Goal: Task Accomplishment & Management: Manage account settings

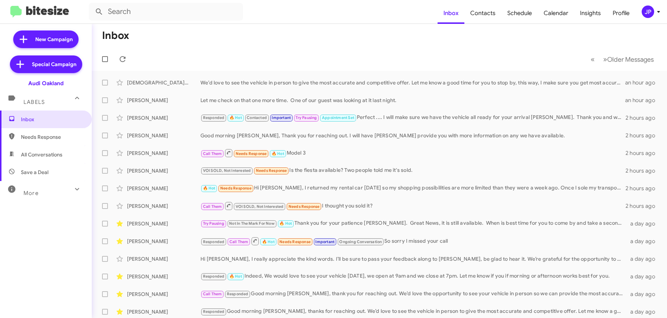
click at [641, 12] on button "JP" at bounding box center [646, 12] width 23 height 12
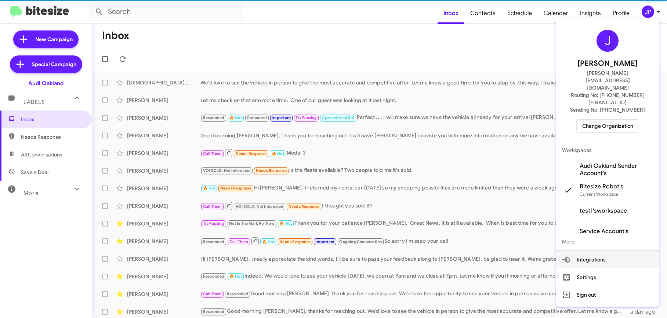
click at [619, 120] on span "Change Organization" at bounding box center [607, 126] width 51 height 12
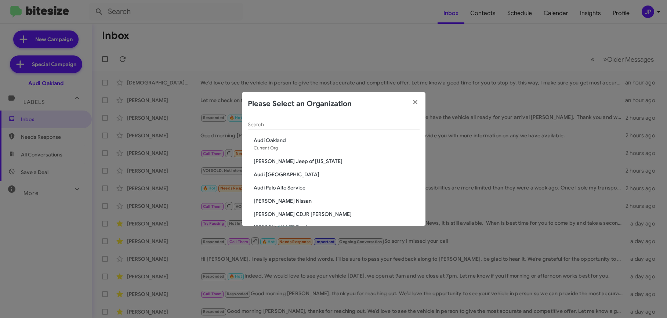
click at [414, 123] on div "Search Audi Oakland Current Org Adams Jeep of Maryland Audi Palo Alto Audi Palo…" at bounding box center [333, 171] width 183 height 110
click at [405, 122] on input "Search" at bounding box center [334, 125] width 172 height 6
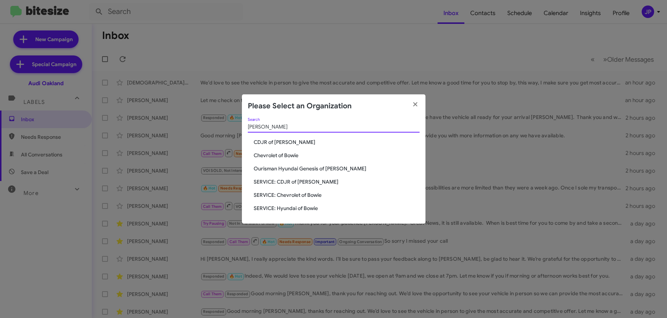
type input "Bowie"
click at [285, 155] on span "Chevrolet of Bowie" at bounding box center [337, 155] width 166 height 7
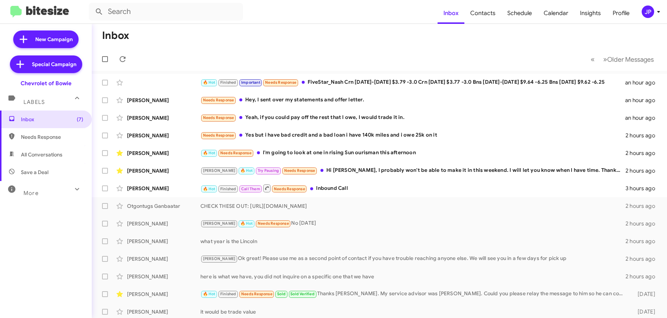
click at [639, 16] on button "JP" at bounding box center [646, 12] width 23 height 12
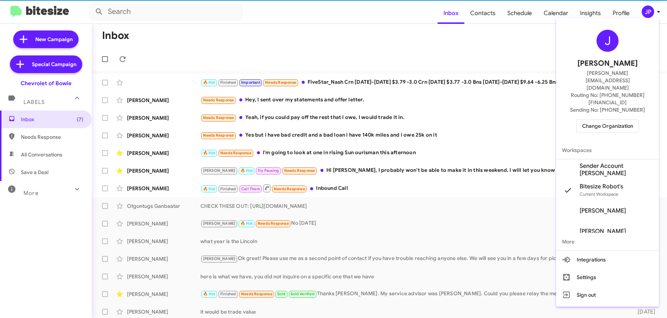
click at [632, 120] on span "Change Organization" at bounding box center [607, 126] width 51 height 12
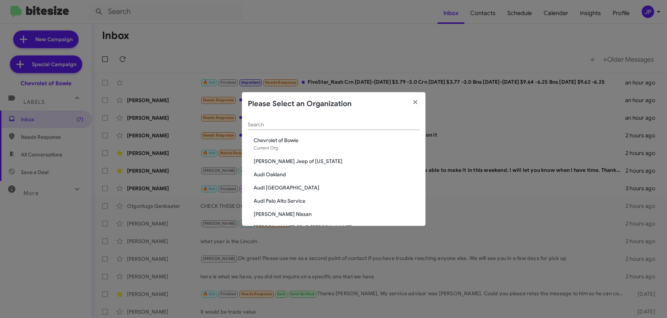
drag, startPoint x: 372, startPoint y: 131, endPoint x: 371, endPoint y: 125, distance: 6.6
click at [372, 131] on div "Search" at bounding box center [334, 126] width 172 height 21
click at [371, 125] on input "Search" at bounding box center [334, 125] width 172 height 6
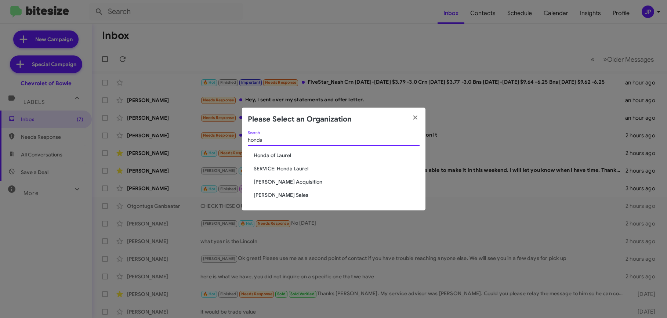
type input "honda"
click at [300, 152] on span "Honda of Laurel" at bounding box center [337, 155] width 166 height 7
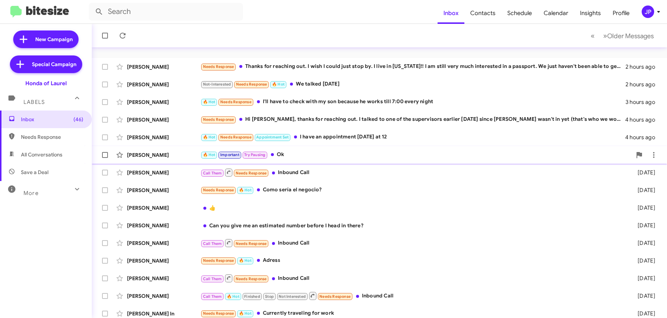
scroll to position [108, 0]
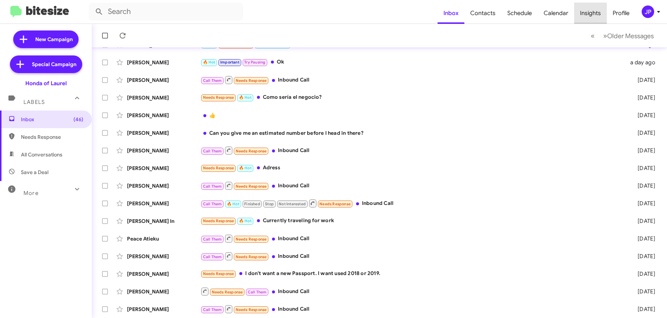
click at [597, 14] on span "Insights" at bounding box center [590, 13] width 33 height 21
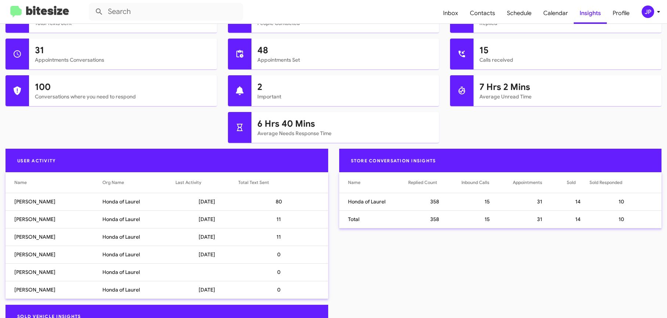
scroll to position [352, 0]
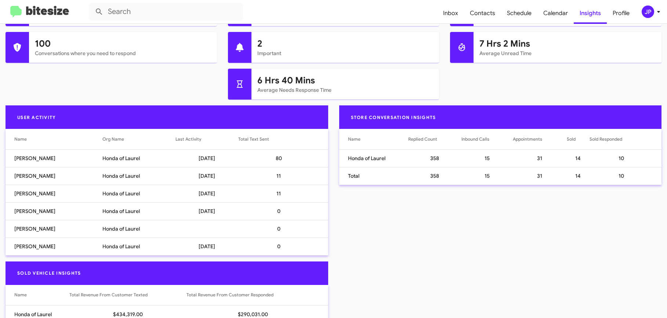
click at [142, 84] on div "4,259 Total Texts Sent 3,003 People Contacted 358 Replied 31 Appointments Conve…" at bounding box center [333, 32] width 667 height 147
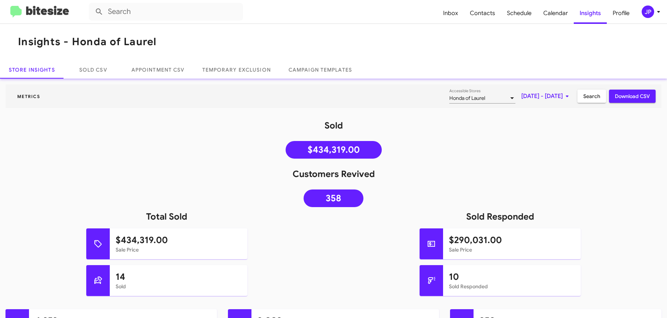
scroll to position [0, 0]
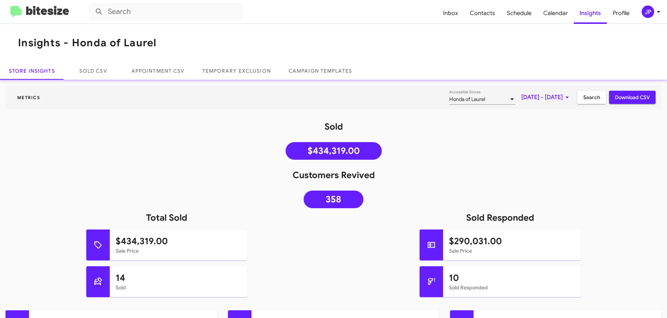
click at [57, 17] on img at bounding box center [39, 12] width 59 height 12
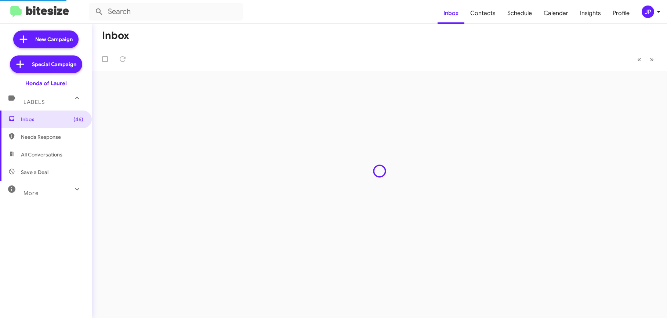
click at [642, 8] on div "JP" at bounding box center [647, 12] width 12 height 12
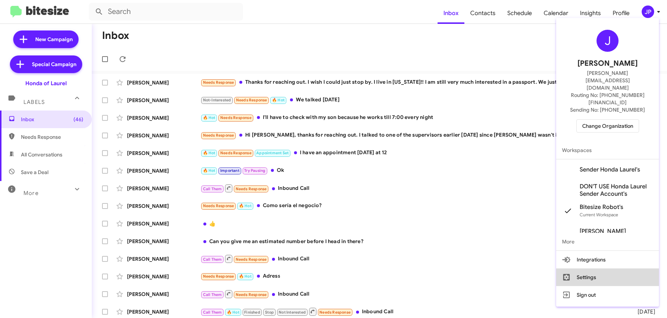
click at [594, 268] on button "Settings" at bounding box center [607, 277] width 103 height 18
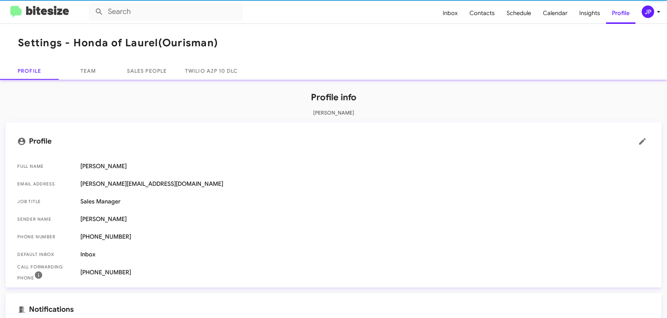
click at [103, 80] on div "Profile info Jamie Payton Profile Full Name Jamie Payton Email Address jamie@bi…" at bounding box center [333, 311] width 667 height 462
click at [95, 74] on link "Team" at bounding box center [88, 71] width 59 height 18
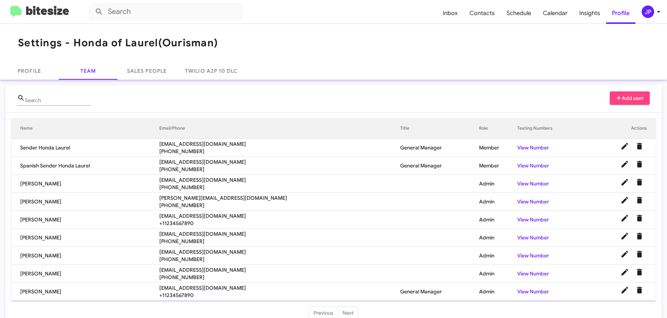
click at [615, 98] on icon at bounding box center [618, 97] width 7 height 5
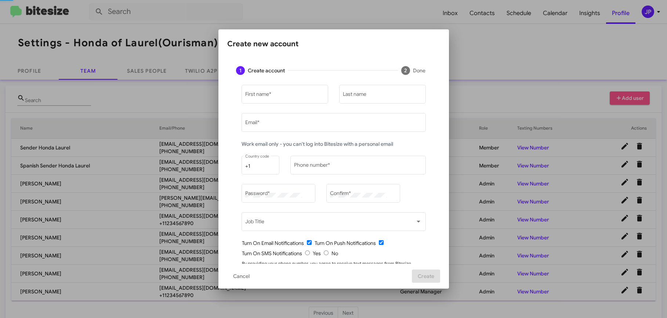
type input "[PERSON_NAME][EMAIL_ADDRESS][DOMAIN_NAME]"
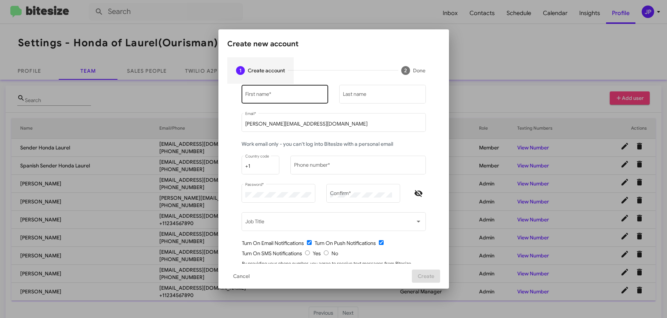
click at [271, 96] on input "First name *" at bounding box center [284, 96] width 79 height 6
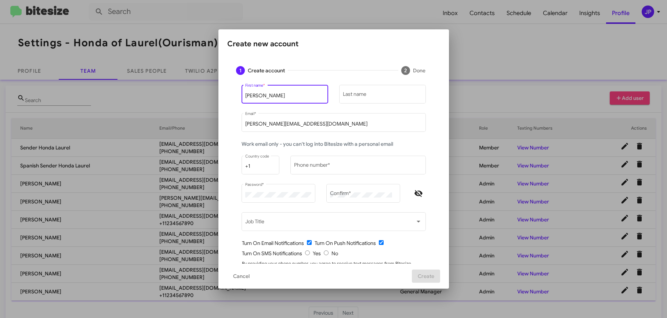
type input "Karen"
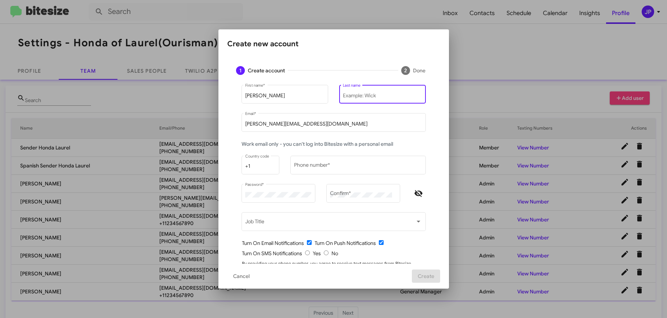
click at [349, 96] on input "Last name" at bounding box center [382, 96] width 79 height 6
paste input "Escalante"
type input "Escalante"
click at [299, 126] on input "[PERSON_NAME][EMAIL_ADDRESS][DOMAIN_NAME]" at bounding box center [333, 124] width 176 height 6
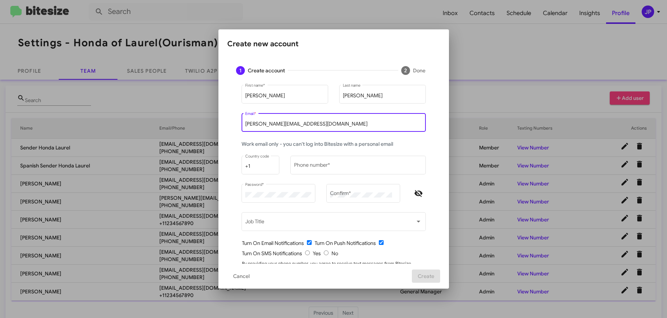
click at [299, 126] on input "[PERSON_NAME][EMAIL_ADDRESS][DOMAIN_NAME]" at bounding box center [333, 124] width 176 height 6
paste input "kescalante@ourismancars.com"
type input "kescalante@ourismancars.com"
click at [336, 167] on input "Phone number *" at bounding box center [358, 166] width 128 height 6
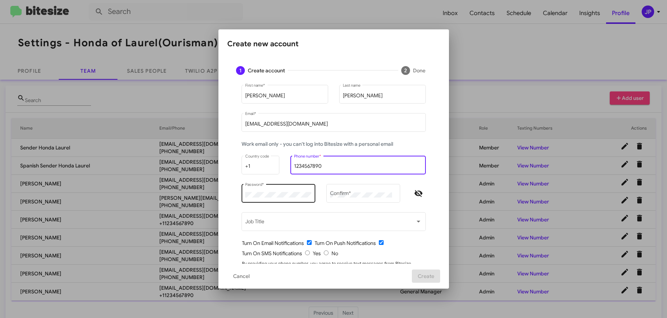
type input "1234567890"
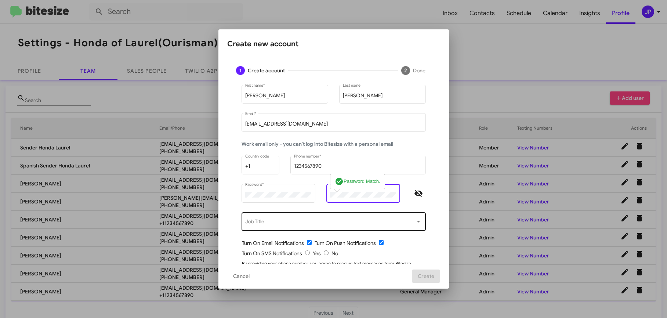
click at [274, 222] on span at bounding box center [330, 223] width 170 height 6
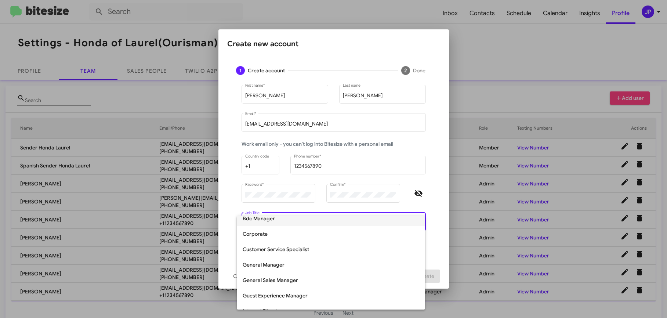
click at [274, 223] on span "Bdc Manager" at bounding box center [331, 218] width 176 height 15
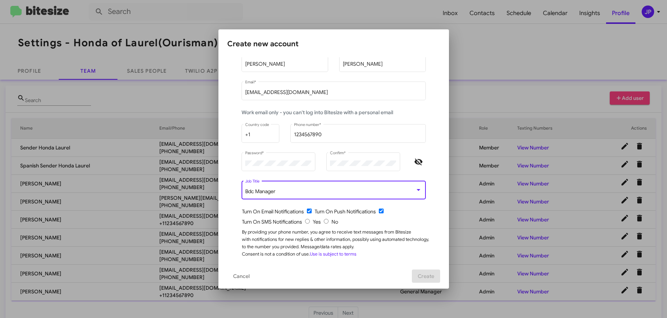
scroll to position [34, 0]
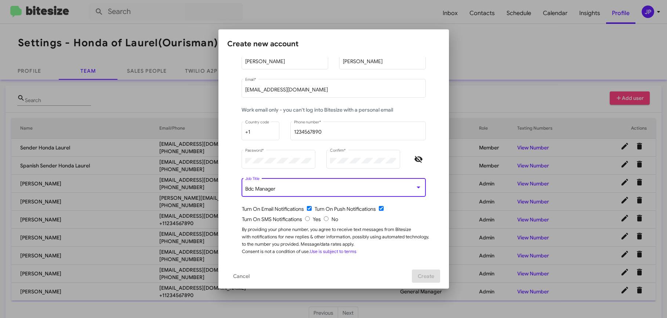
click at [324, 220] on input "radio" at bounding box center [326, 218] width 5 height 5
radio input "true"
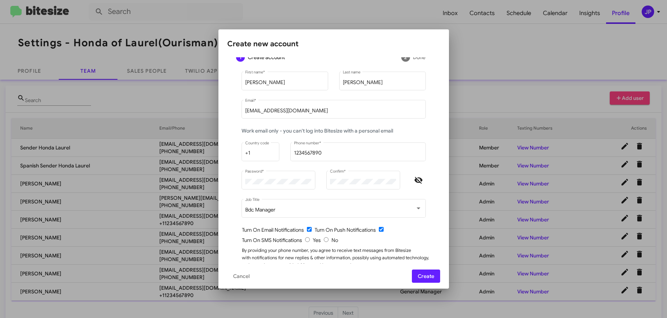
scroll to position [0, 0]
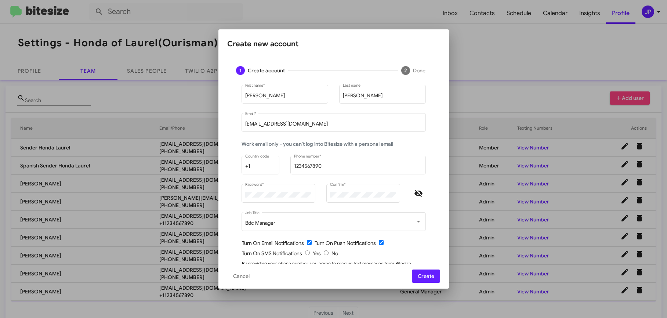
click at [430, 274] on span "Create" at bounding box center [426, 275] width 17 height 13
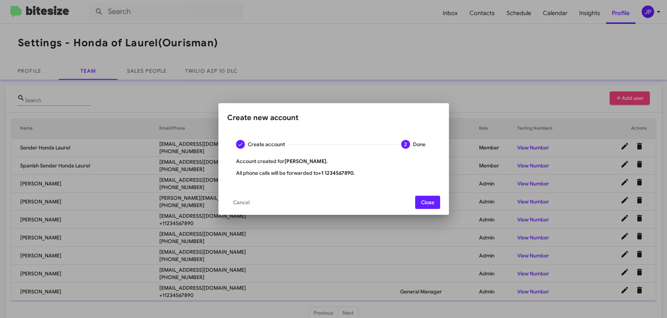
click at [429, 207] on span "Close" at bounding box center [427, 202] width 13 height 13
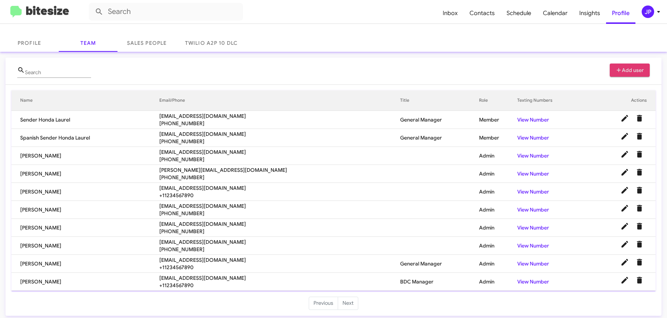
scroll to position [32, 0]
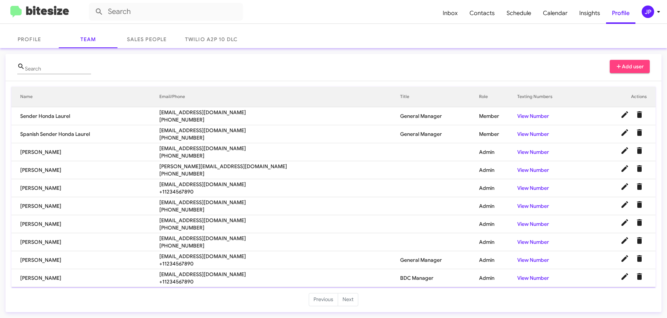
click at [623, 73] on div "Add user" at bounding box center [629, 70] width 40 height 21
click at [587, 70] on div "Search Add user" at bounding box center [333, 70] width 632 height 21
click at [615, 68] on icon at bounding box center [618, 66] width 7 height 5
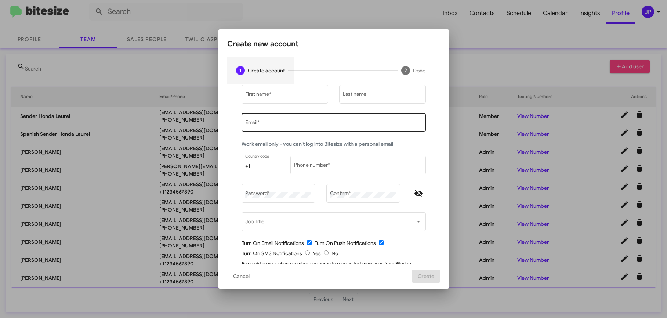
type input "[PERSON_NAME][EMAIL_ADDRESS][DOMAIN_NAME]"
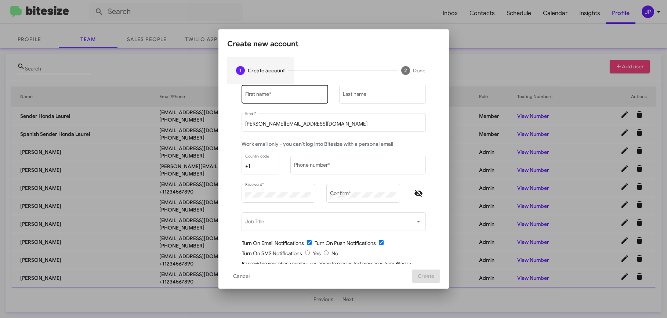
click at [281, 95] on input "First name *" at bounding box center [284, 96] width 79 height 6
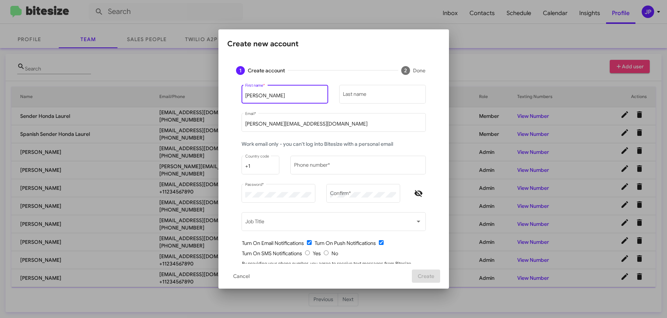
type input "Lonnie"
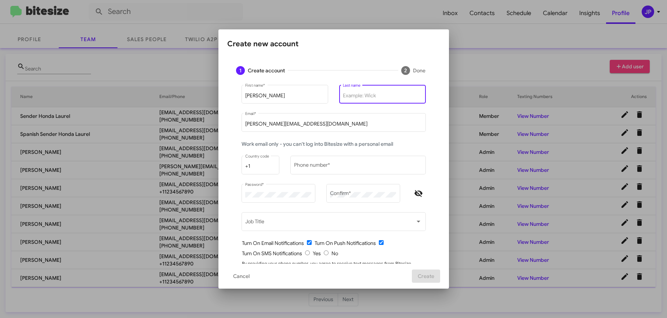
paste input "lmurvin@ourismancars.com"
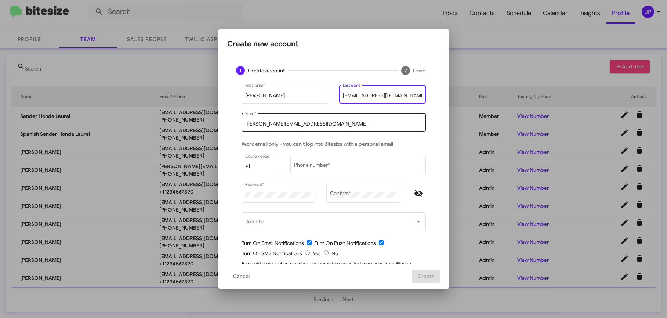
type input "lmurvin@ourismancars.com"
click at [319, 123] on input "[PERSON_NAME][EMAIL_ADDRESS][DOMAIN_NAME]" at bounding box center [333, 124] width 176 height 6
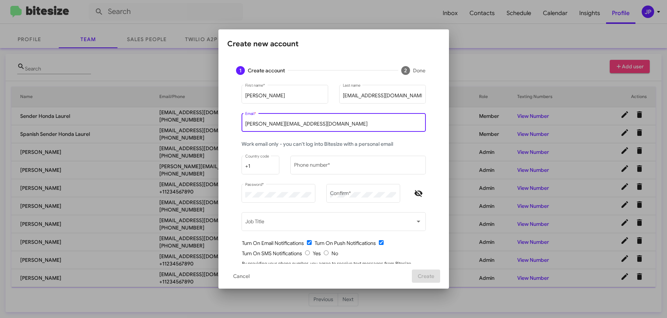
click at [319, 123] on input "[PERSON_NAME][EMAIL_ADDRESS][DOMAIN_NAME]" at bounding box center [333, 124] width 176 height 6
paste input "lmurvin@ourismancars.com"
type input "lmurvin@ourismancars.com"
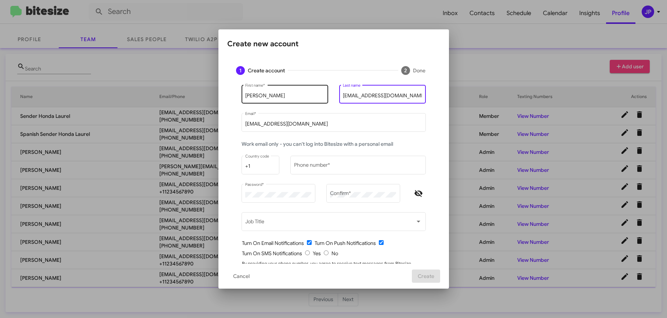
drag, startPoint x: 405, startPoint y: 95, endPoint x: 320, endPoint y: 96, distance: 84.8
click at [321, 97] on div "Lonnie First name * lmurvin@ourismancars.com Last name" at bounding box center [333, 98] width 195 height 28
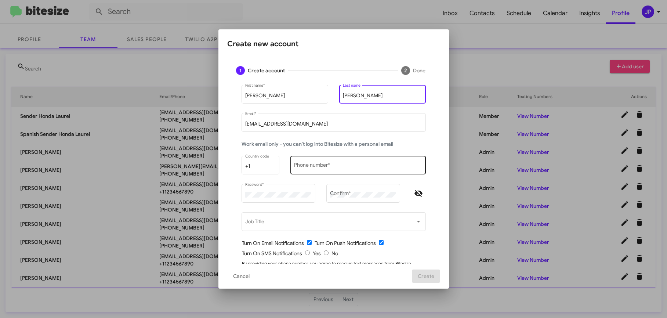
type input "Murvin"
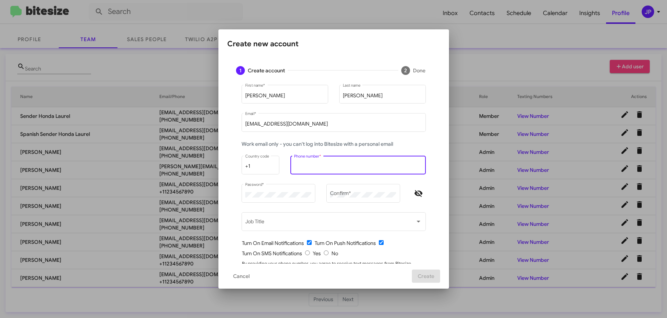
click at [310, 165] on input "Phone number *" at bounding box center [358, 166] width 128 height 6
type input "1234567890"
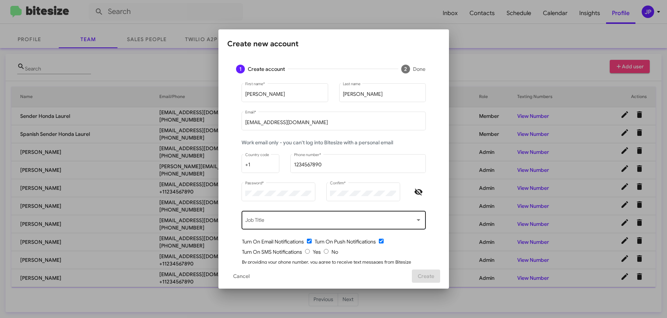
click at [312, 212] on div "Job Title" at bounding box center [333, 220] width 176 height 20
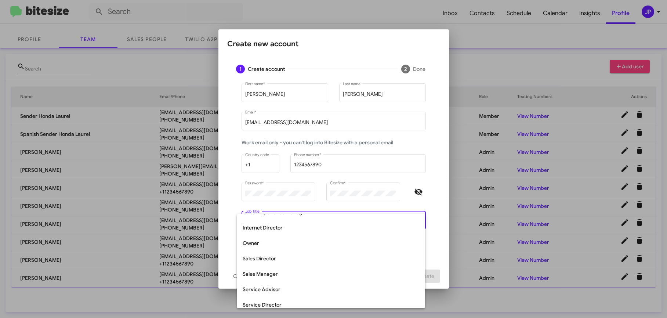
scroll to position [153, 0]
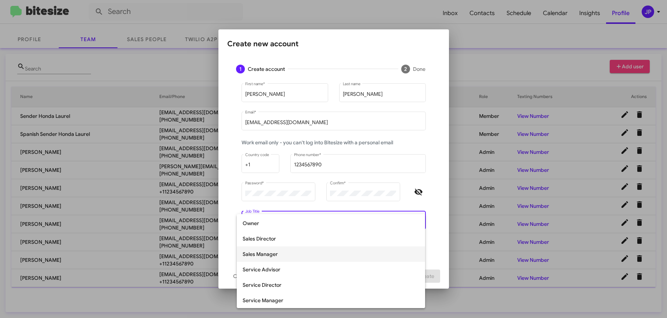
click at [293, 254] on span "Sales Manager" at bounding box center [331, 253] width 176 height 15
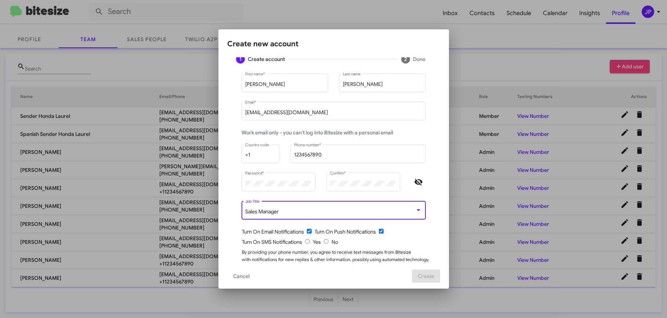
scroll to position [34, 0]
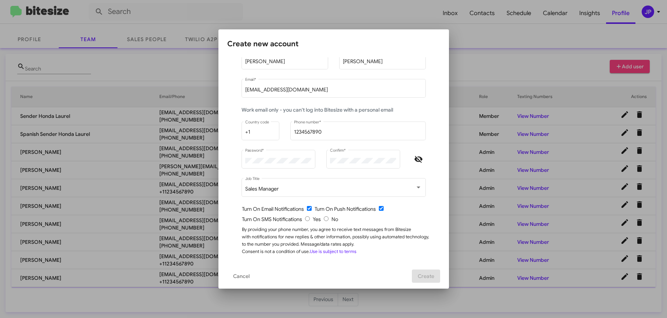
click at [324, 219] on input "radio" at bounding box center [326, 218] width 5 height 5
radio input "true"
drag, startPoint x: 307, startPoint y: 210, endPoint x: 334, endPoint y: 216, distance: 27.9
click at [307, 210] on input "checkbox" at bounding box center [309, 208] width 5 height 5
checkbox input "false"
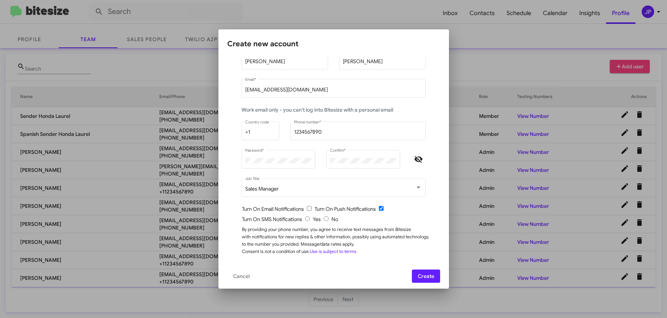
drag, startPoint x: 374, startPoint y: 224, endPoint x: 382, endPoint y: 225, distance: 7.8
click at [379, 225] on form "Lonnie First name * Murvin Last name lmurvin@ourismancars.com Email * Work emai…" at bounding box center [333, 152] width 195 height 205
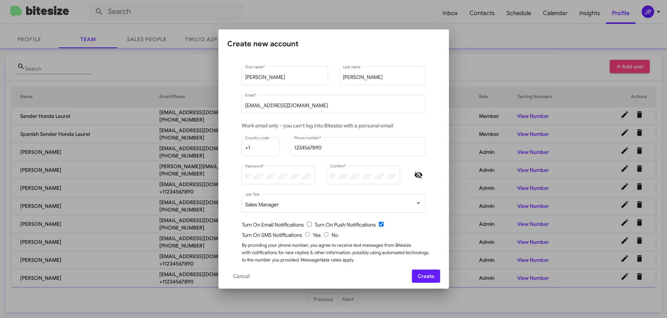
scroll to position [0, 0]
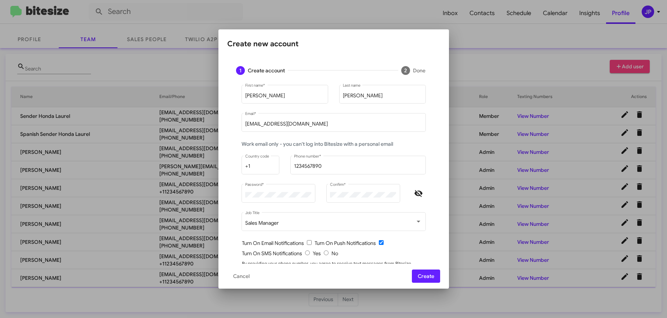
click at [430, 273] on span "Create" at bounding box center [426, 275] width 17 height 13
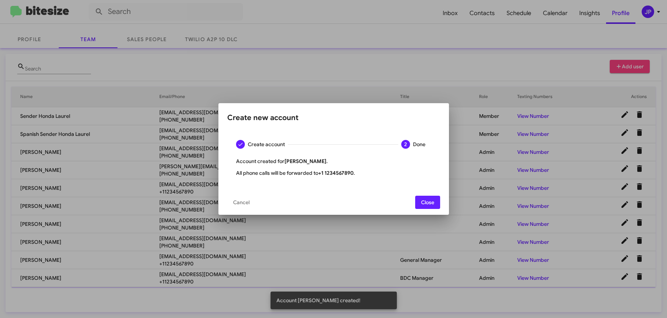
click at [423, 202] on span "Close" at bounding box center [427, 202] width 13 height 13
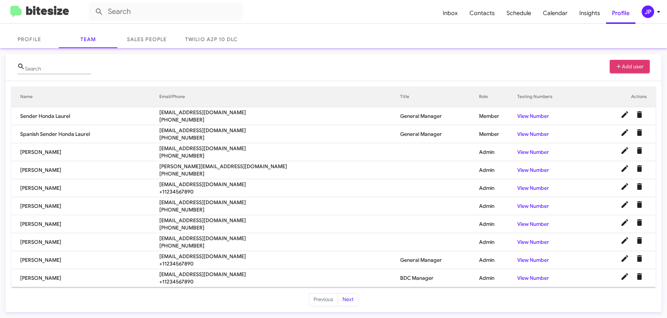
click at [58, 11] on img at bounding box center [39, 12] width 59 height 12
